Goal: Task Accomplishment & Management: Use online tool/utility

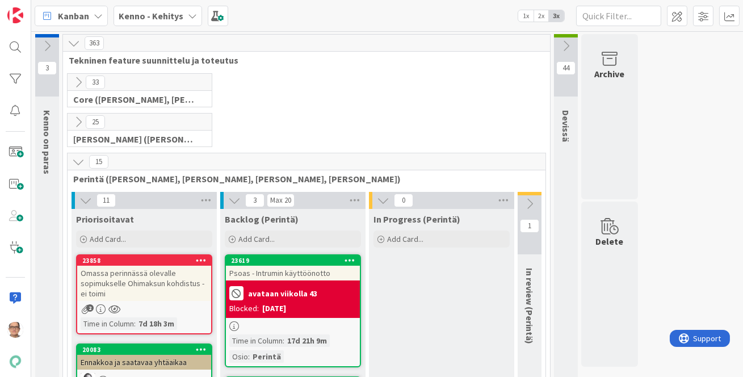
click at [191, 15] on icon at bounding box center [192, 15] width 9 height 9
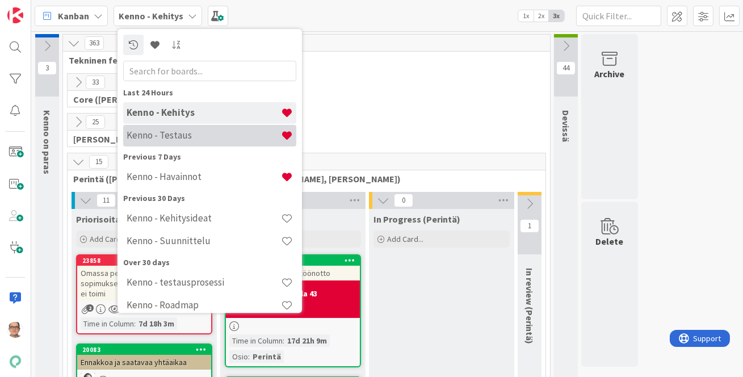
click at [181, 136] on h4 "Kenno - Testaus" at bounding box center [204, 134] width 154 height 11
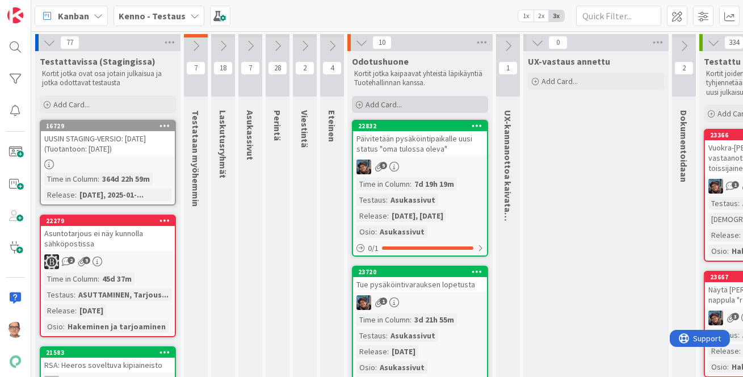
click at [387, 101] on span "Add Card..." at bounding box center [384, 104] width 36 height 10
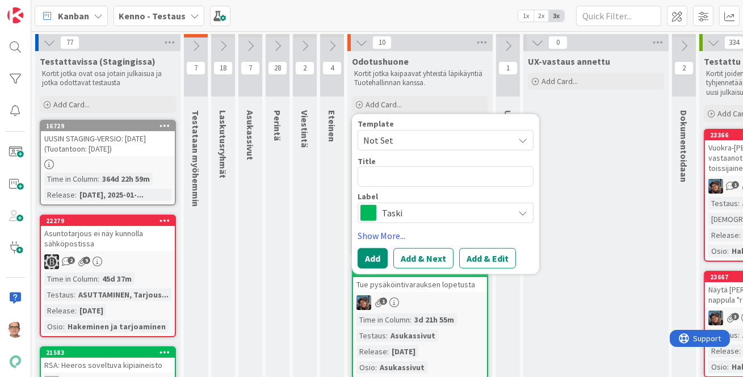
type textarea "x"
type textarea "R"
type textarea "x"
type textarea "Rä"
type textarea "x"
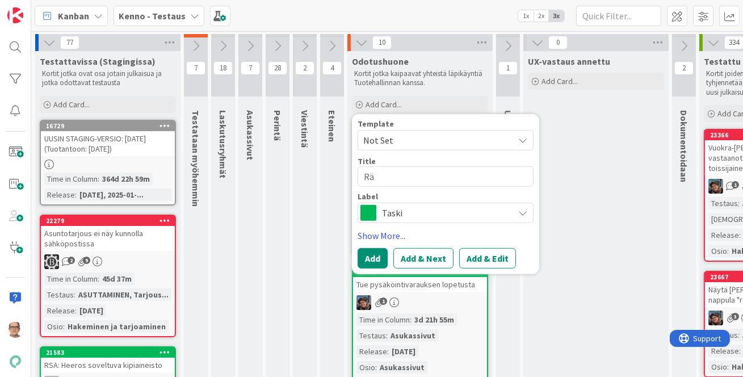
type textarea "Rää"
type textarea "x"
type textarea "Rään"
type textarea "x"
type textarea "Räänä"
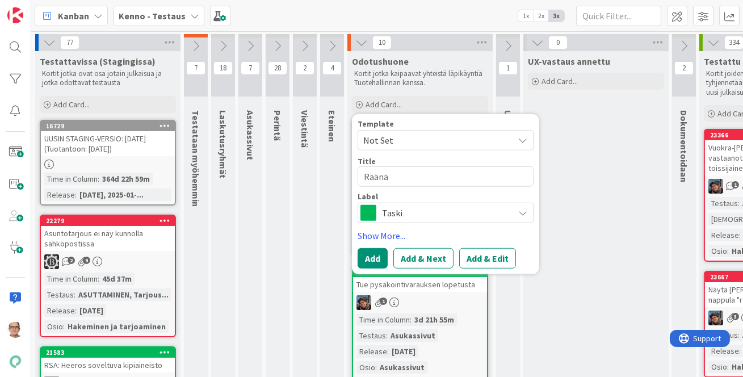
type textarea "x"
type textarea "Räänäk"
type textarea "x"
type textarea "Räänäky"
type textarea "x"
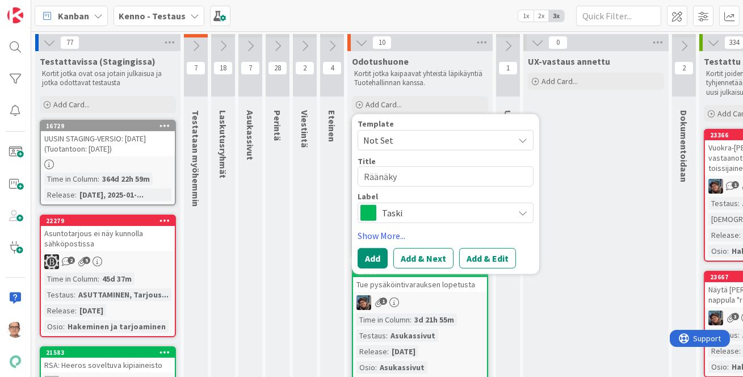
type textarea "Räänäk"
type textarea "x"
type textarea "Räänä"
type textarea "x"
type textarea "Rään"
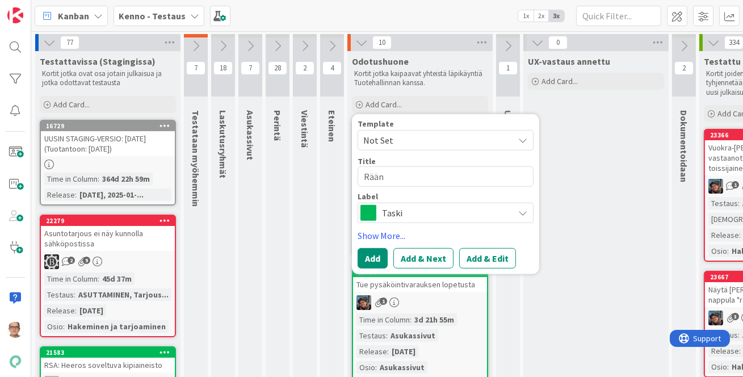
type textarea "x"
type textarea "Rää"
type textarea "x"
type textarea "Rä"
type textarea "x"
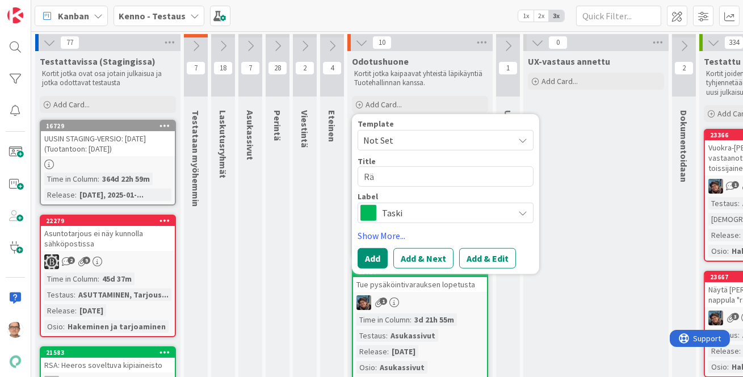
type textarea "R"
type textarea "x"
type textarea "P"
type textarea "x"
type textarea "Pä"
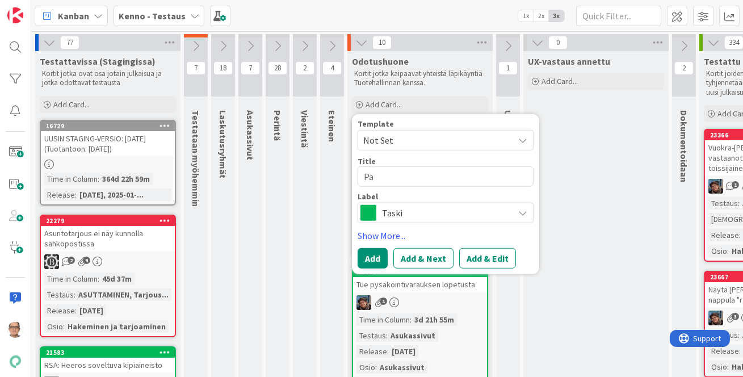
type textarea "x"
type textarea "Pää"
type textarea "x"
type textarea "Pä"
type textarea "x"
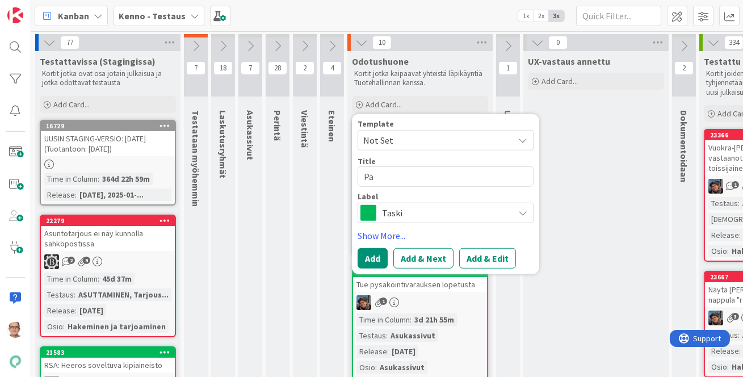
type textarea "P"
type textarea "x"
type textarea "S"
type textarea "x"
type textarea "Su"
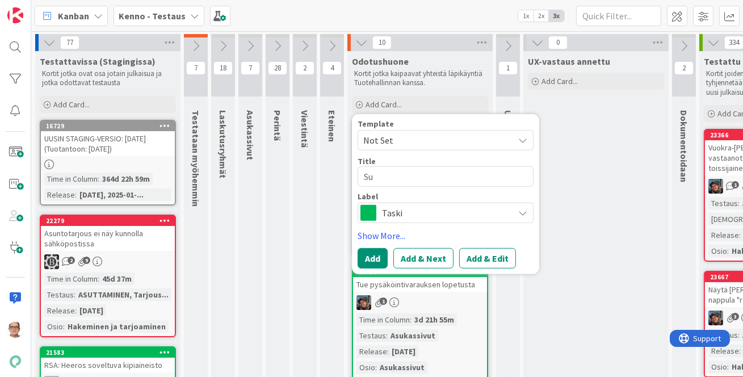
type textarea "x"
type textarea "Suor"
type textarea "x"
type textarea "Suort"
type textarea "x"
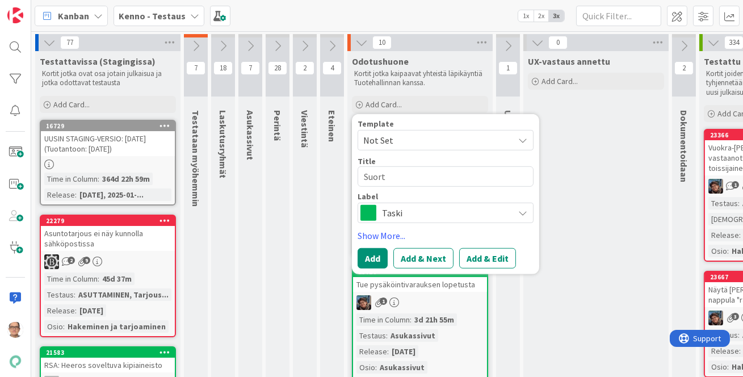
type textarea "Suorti"
type textarea "x"
type textarea "Suortik"
type textarea "x"
type textarea "Suortiks"
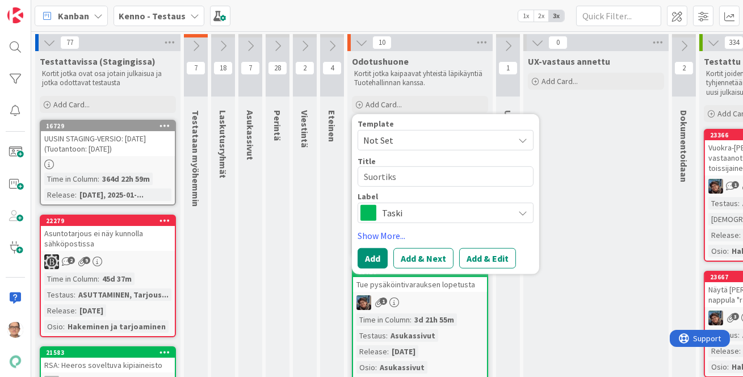
type textarea "x"
type textarea "Suortik"
type textarea "x"
type textarea "Suorti"
type textarea "x"
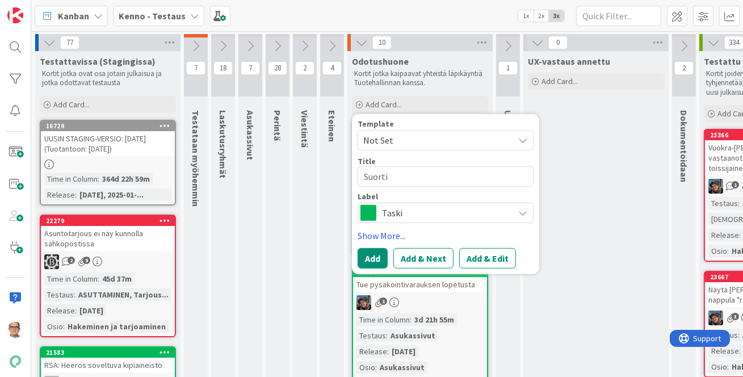
type textarea "Suort"
type textarea "x"
type textarea "Suor"
type textarea "x"
type textarea "Suori"
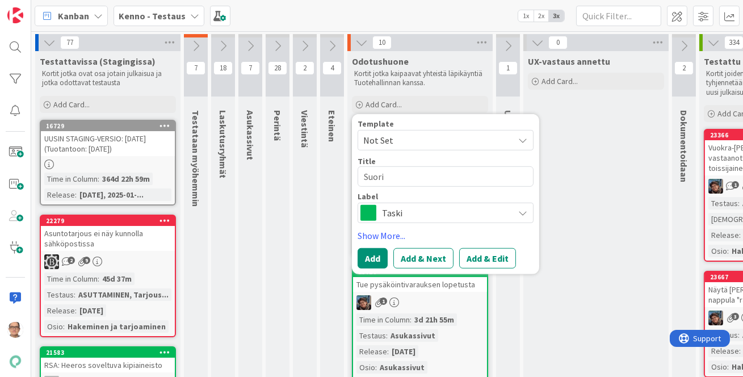
type textarea "x"
type textarea "Suorit"
type textarea "x"
type textarea "Suoritu"
type textarea "x"
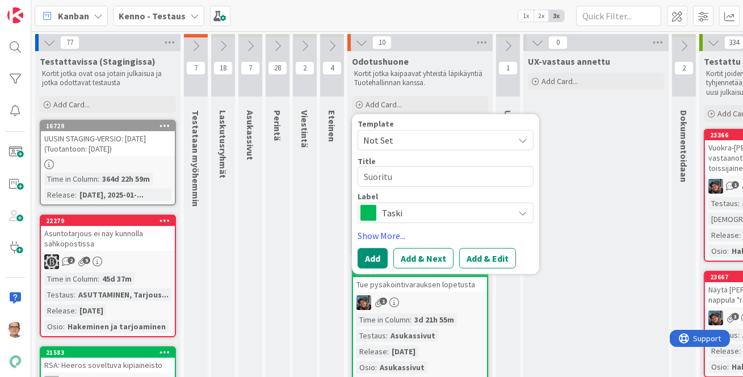
type textarea "Suorituk"
type textarea "x"
type textarea "Suorituks"
type textarea "x"
type textarea "Suoritukse"
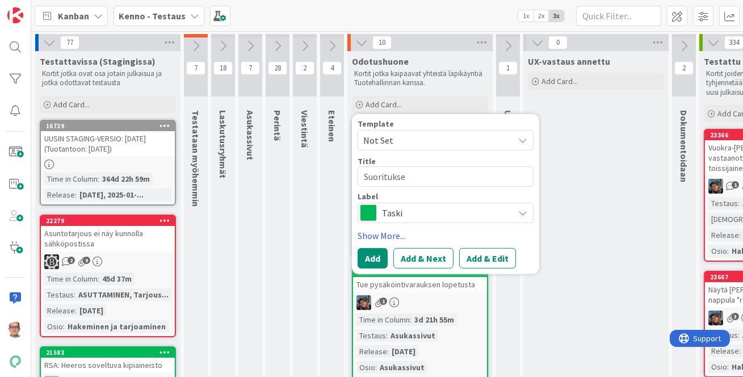
type textarea "x"
type textarea "Suorituksel"
type textarea "x"
type textarea "Suorituksell"
type textarea "x"
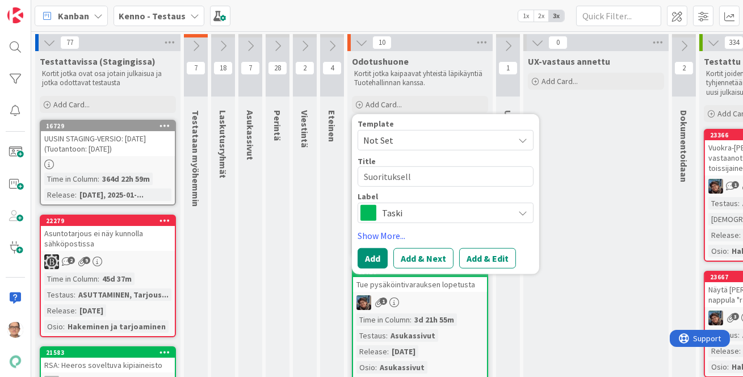
type textarea "Suoritukselle"
type textarea "x"
type textarea "Suorituksell"
type textarea "x"
type textarea "Suorituksel"
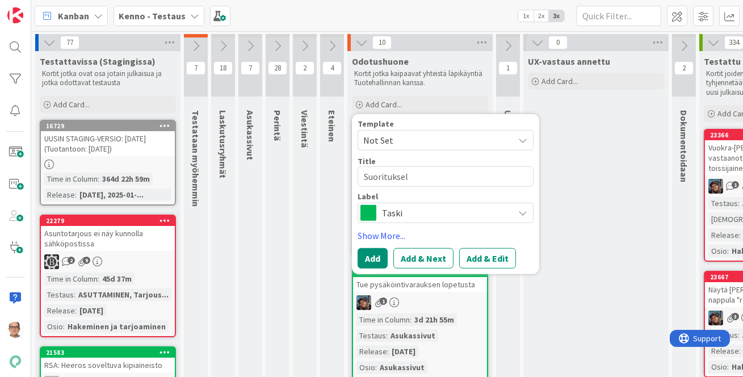
type textarea "x"
type textarea "Suoritukse"
type textarea "x"
type textarea "Suorituks"
type textarea "x"
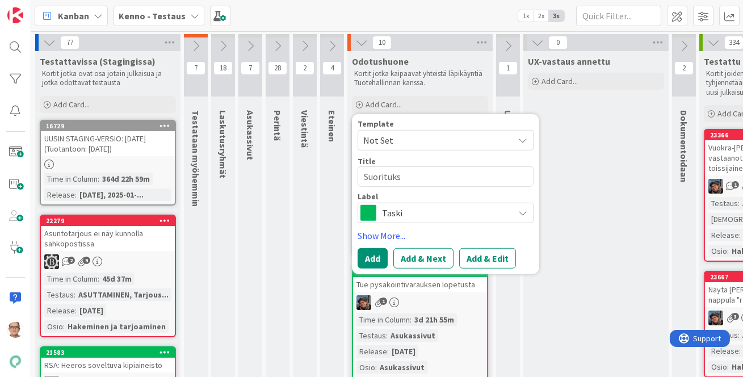
type textarea "Suorituk"
type textarea "x"
type textarea "Suoritu"
type textarea "x"
type textarea "Suorit"
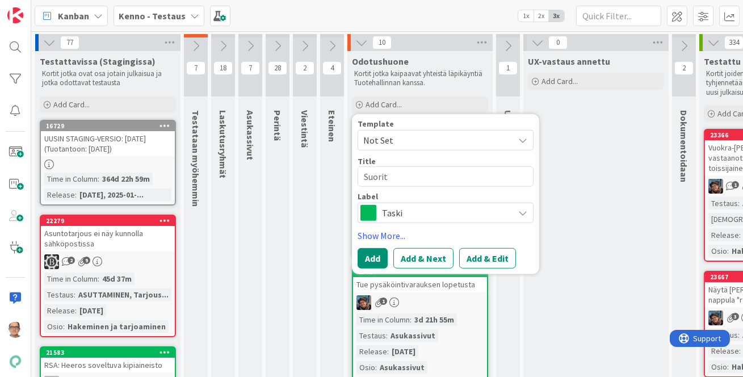
type textarea "x"
type textarea "Suor"
type textarea "x"
type textarea "Su"
type textarea "x"
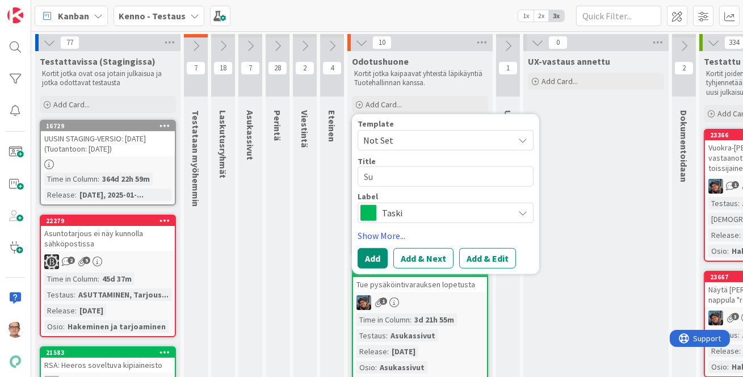
type textarea "S"
type textarea "x"
type textarea "V"
type textarea "x"
type textarea "Vi"
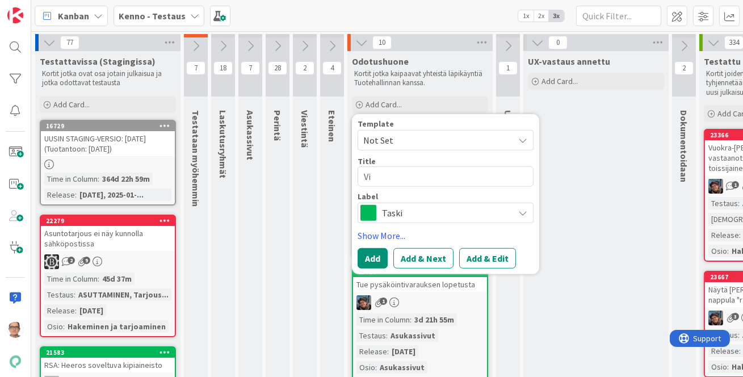
type textarea "x"
type textarea "Vii"
type textarea "x"
type textarea "Viit"
type textarea "x"
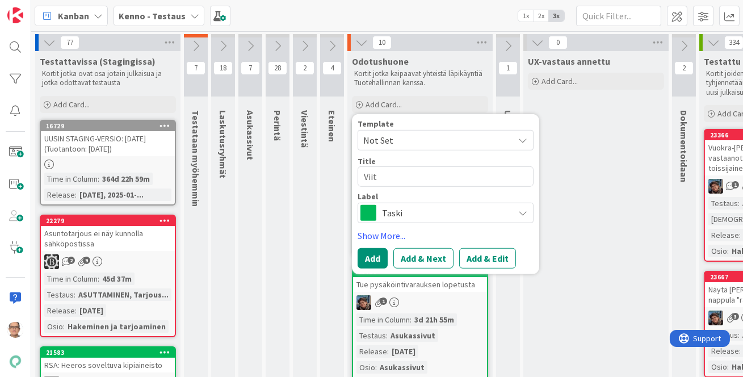
type textarea "Viite"
type textarea "x"
type textarea "Viiten"
type textarea "x"
type textarea "Viitenu"
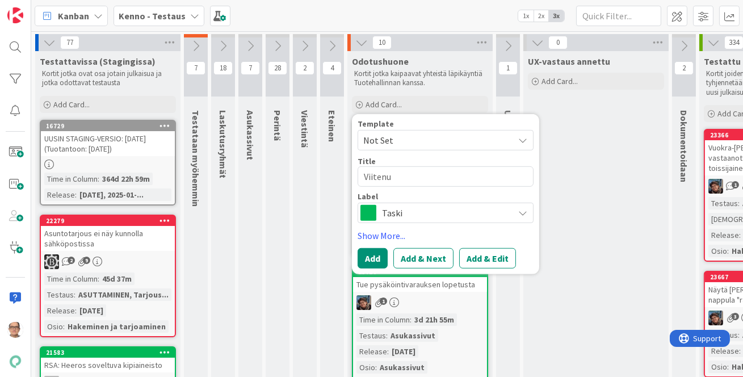
type textarea "x"
type textarea "Viitenume"
type textarea "x"
type textarea "Viitenumer"
type textarea "x"
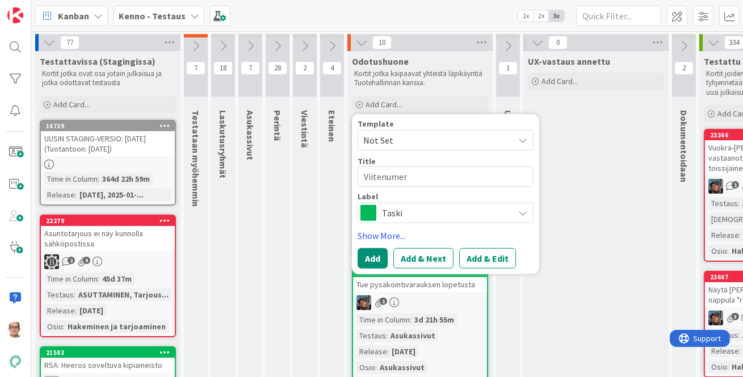
type textarea "Viitenumero"
type textarea "x"
type textarea "Viitenumero"
type textarea "x"
type textarea "Viitenumero p"
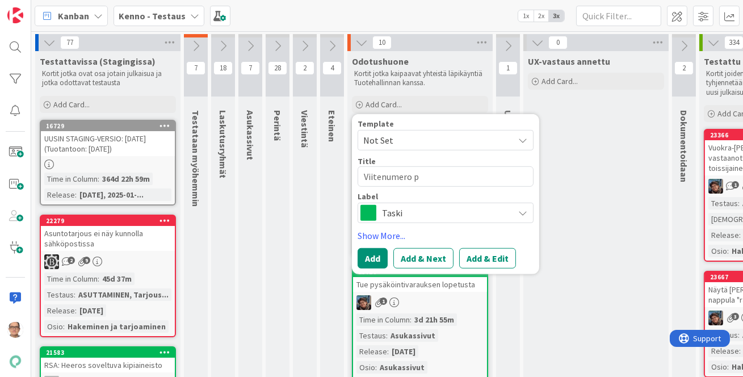
type textarea "x"
type textarea "Viitenumero pa"
type textarea "x"
type textarea "Viitenumero pak"
type textarea "x"
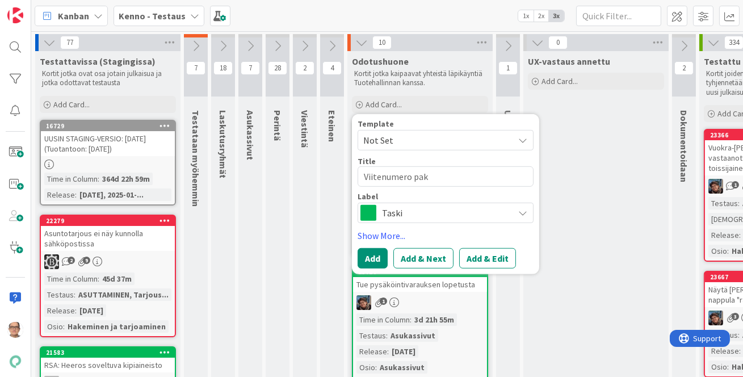
type textarea "Viitenumero pako"
type textarea "x"
type textarea "Viitenumero pakol"
type textarea "x"
type textarea "Viitenumero pakoll"
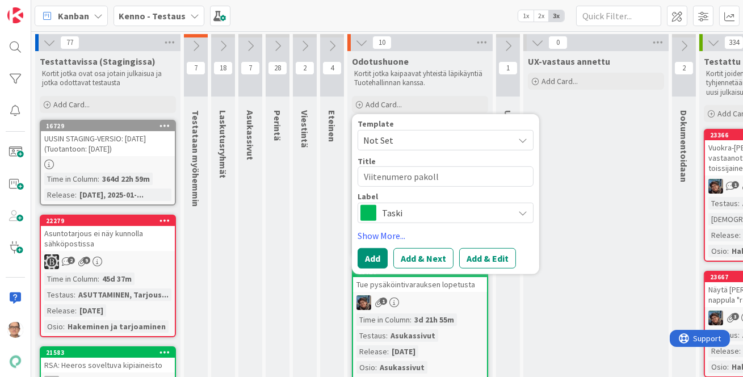
type textarea "x"
type textarea "Viitenumero pakolli"
type textarea "x"
type textarea "Viitenumero pakollin"
type textarea "x"
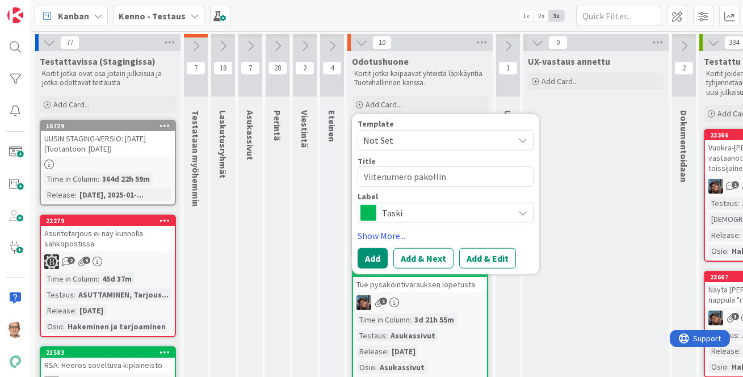
type textarea "Viitenumero pakolline"
type textarea "x"
type textarea "Viitenumero pakollinen"
type textarea "x"
type textarea "Viitenumero pakollinen s"
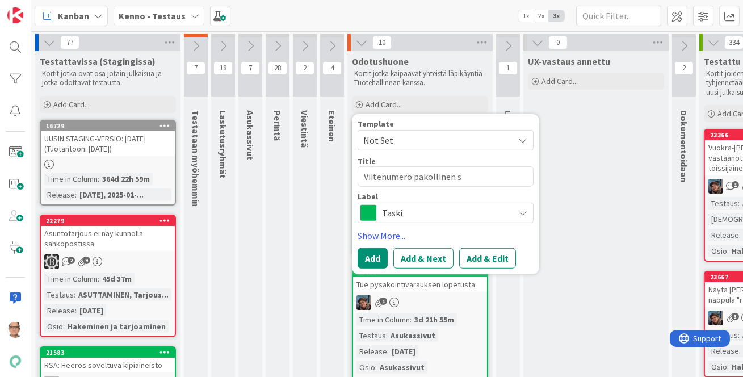
type textarea "x"
type textarea "Viitenumero pakollinen su"
type textarea "x"
type textarea "Viitenumero pakollinen suo"
type textarea "x"
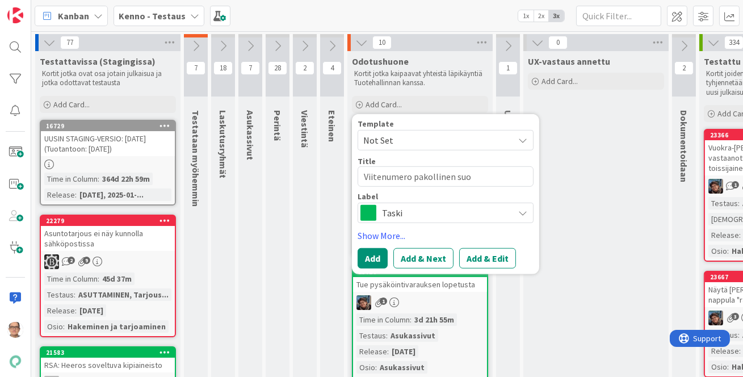
type textarea "Viitenumero pakollinen suor"
type textarea "x"
type textarea "Viitenumero pakollinen suori"
type textarea "x"
type textarea "Viitenumero pakollinen suorit"
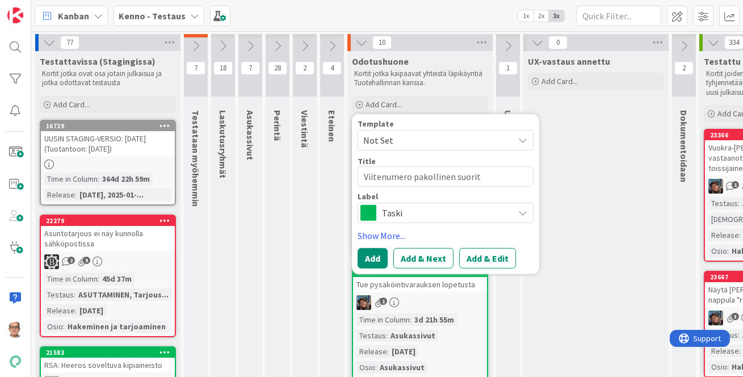
type textarea "x"
type textarea "Viitenumero pakollinen suoritu"
type textarea "x"
type textarea "Viitenumero pakollinen suorituks"
type textarea "x"
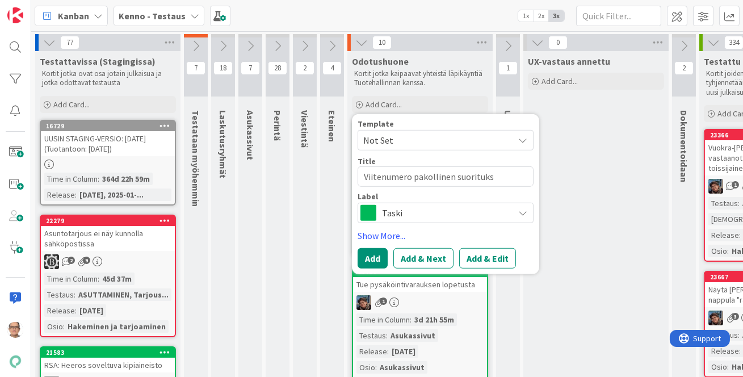
type textarea "Viitenumero pakollinen suoritukse"
type textarea "x"
type textarea "Viitenumero pakollinen suorituksel"
type textarea "x"
type textarea "Viitenumero pakollinen suorituksell"
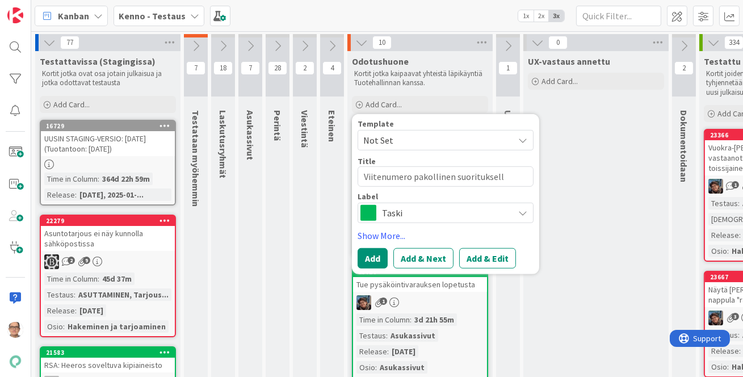
type textarea "x"
type textarea "Viitenumero pakollinen suoritukselle"
type textarea "x"
type textarea "Viitenumero pakollinen suoritukselle?"
click at [495, 256] on button "Add & Edit" at bounding box center [487, 258] width 57 height 20
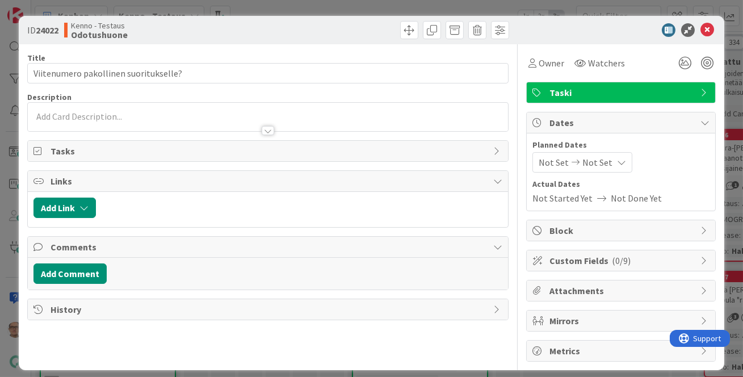
click at [262, 127] on div at bounding box center [268, 130] width 12 height 9
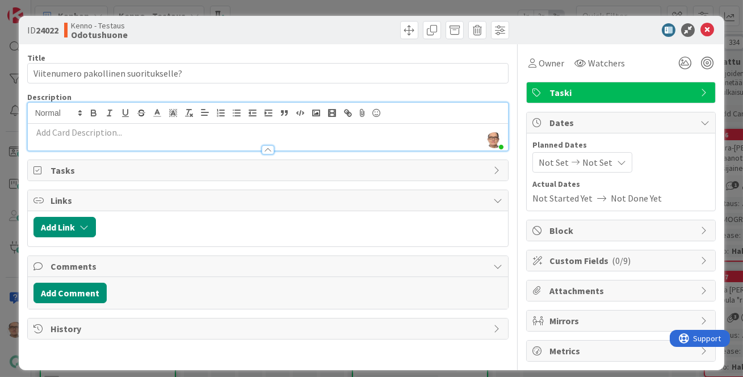
click at [143, 134] on p at bounding box center [269, 132] width 470 height 13
click at [539, 66] on span "Owner" at bounding box center [552, 63] width 26 height 14
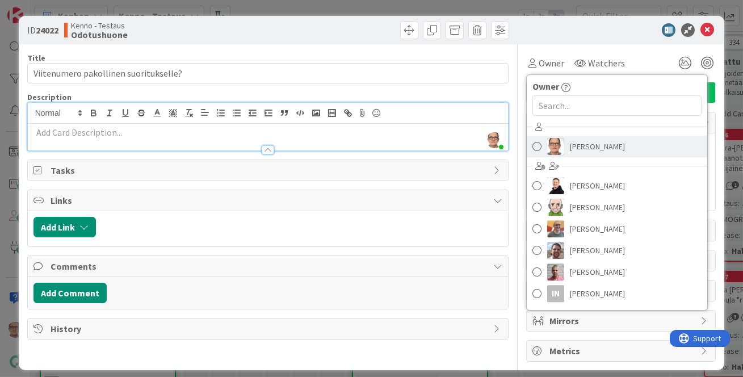
click at [572, 144] on span "[PERSON_NAME]" at bounding box center [597, 146] width 55 height 17
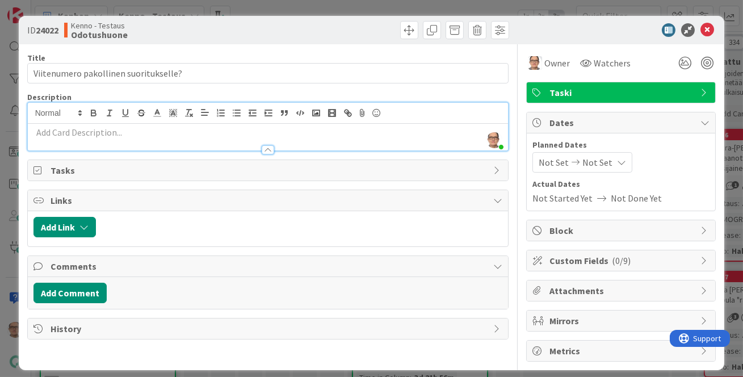
click at [85, 136] on p at bounding box center [269, 132] width 470 height 13
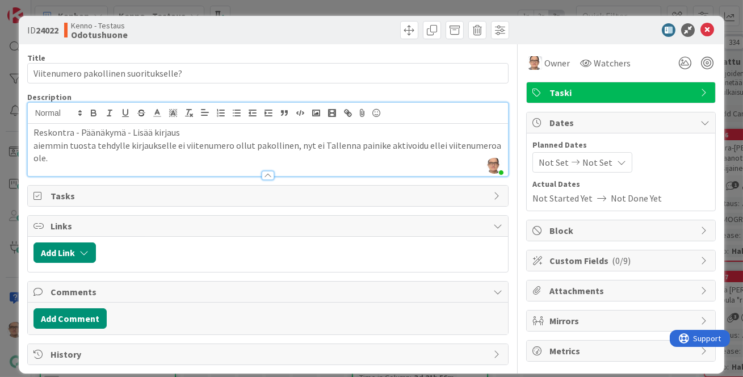
click at [632, 91] on span "Taski" at bounding box center [622, 93] width 145 height 14
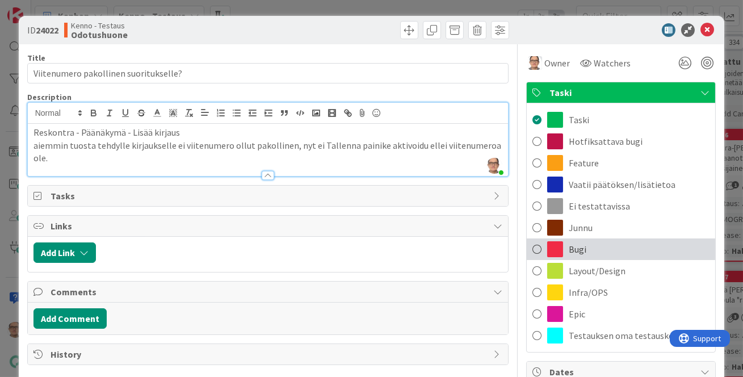
click at [533, 248] on span at bounding box center [537, 249] width 9 height 17
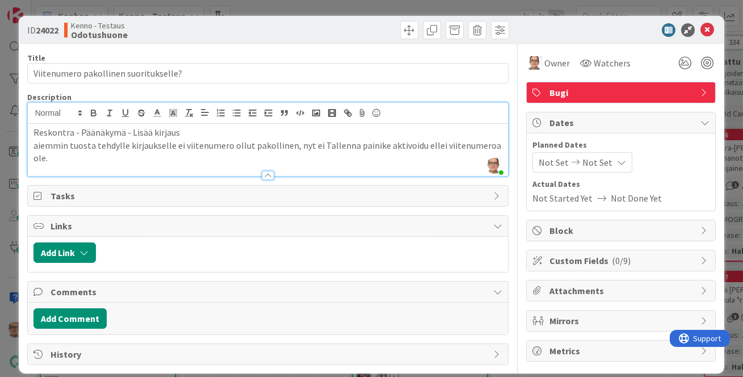
click at [116, 153] on p "aiemmin tuosta tehdylle kirjaukselle ei viitenumero ollut pakollinen, nyt ei Ta…" at bounding box center [269, 152] width 470 height 26
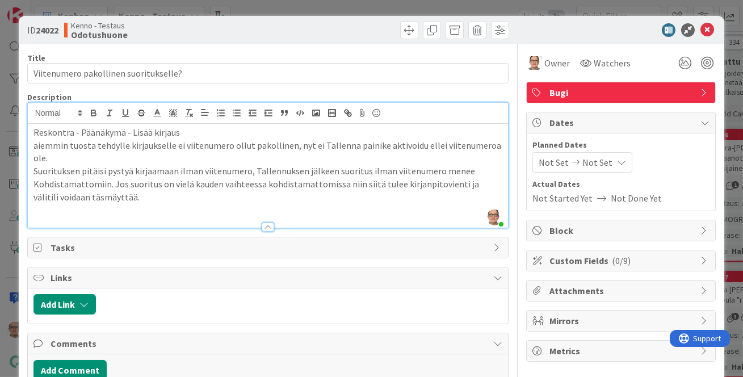
click at [57, 212] on p at bounding box center [269, 209] width 470 height 13
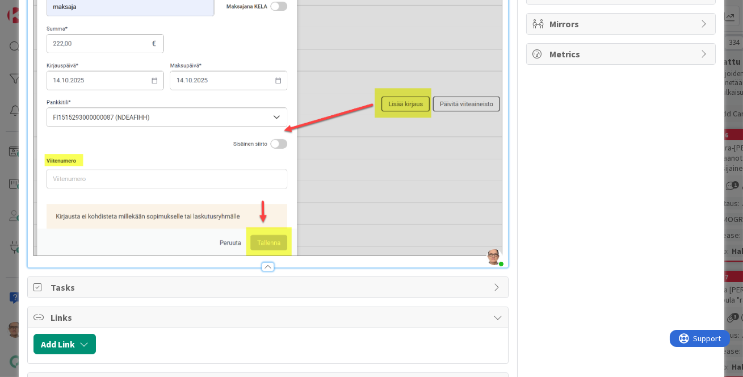
scroll to position [309, 0]
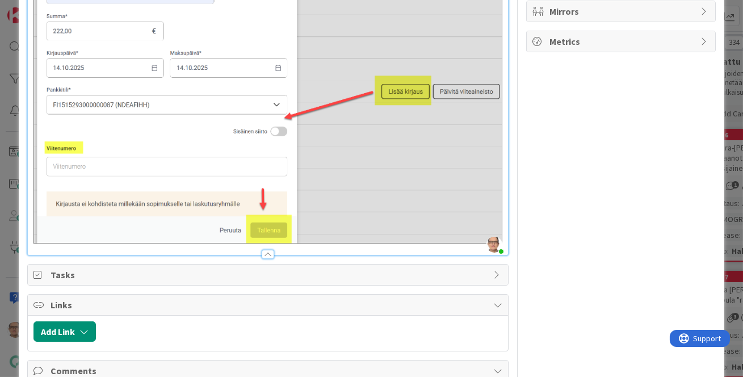
click at [497, 232] on div "Reskontra - Päänäkymä - Lisää kirjaus aiemmin tuosta tehdylle kirjaukselle ei v…" at bounding box center [268, 34] width 481 height 441
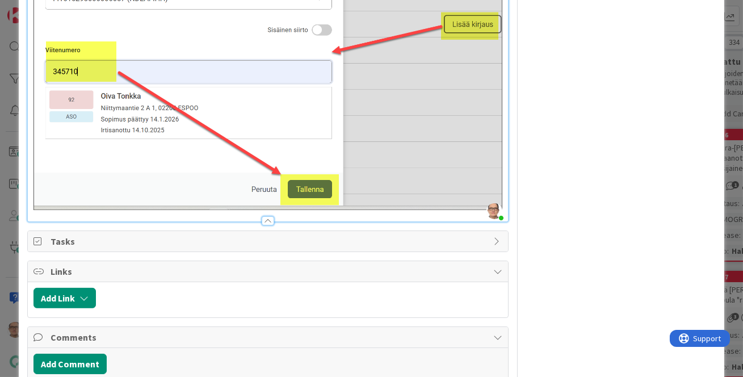
scroll to position [827, 0]
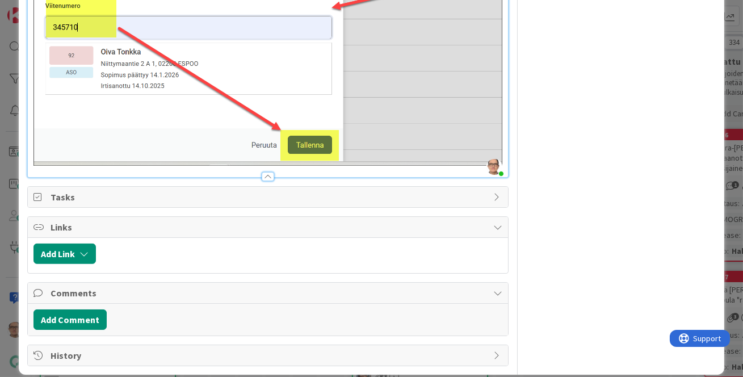
click at [266, 172] on div at bounding box center [268, 176] width 12 height 9
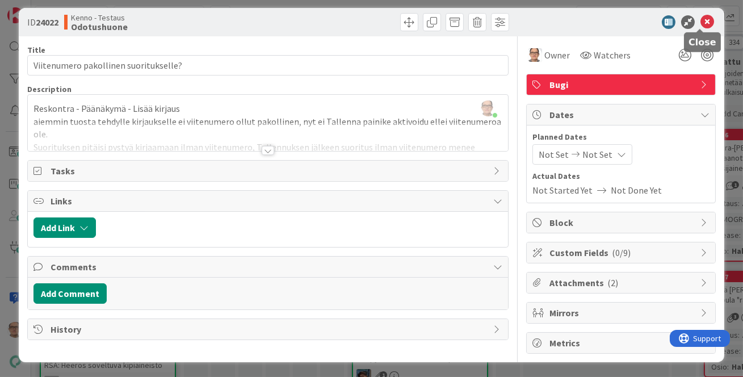
click at [701, 23] on icon at bounding box center [708, 22] width 14 height 14
